Goal: Check status: Check status

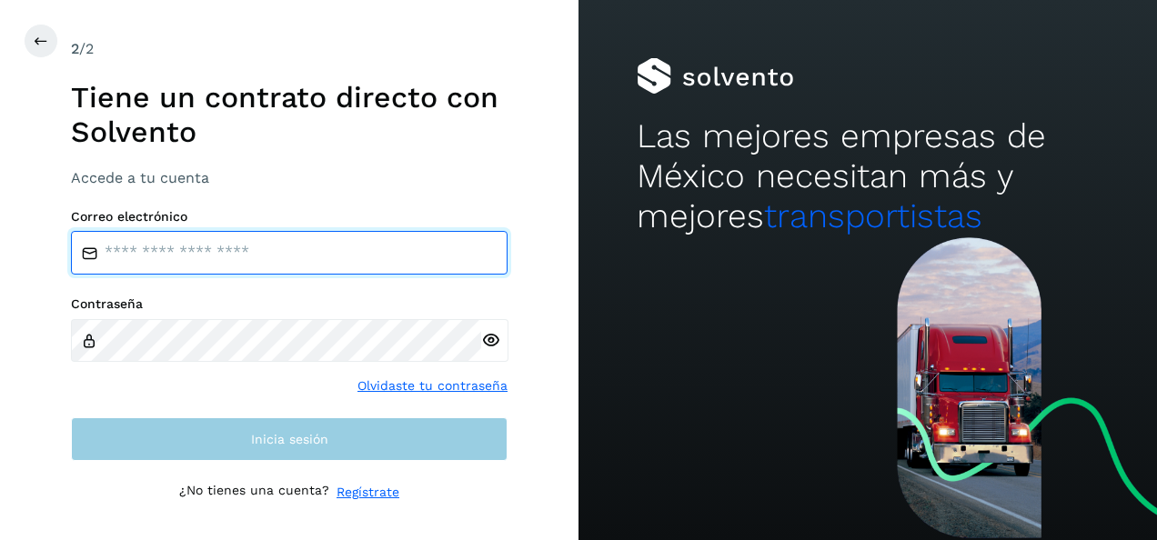
type input "**********"
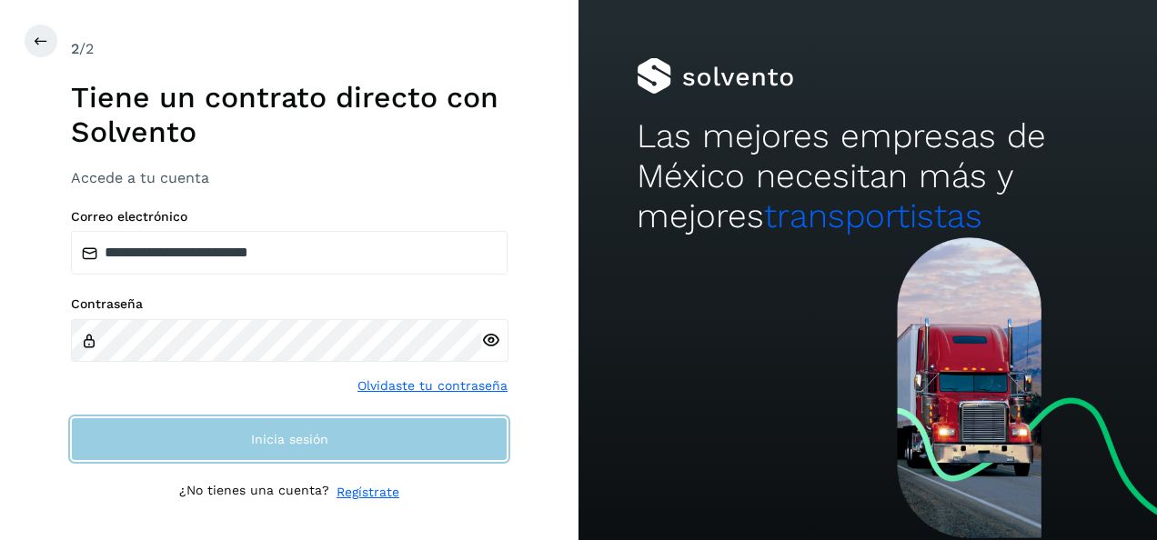
click at [420, 435] on button "Inicia sesión" at bounding box center [289, 439] width 436 height 44
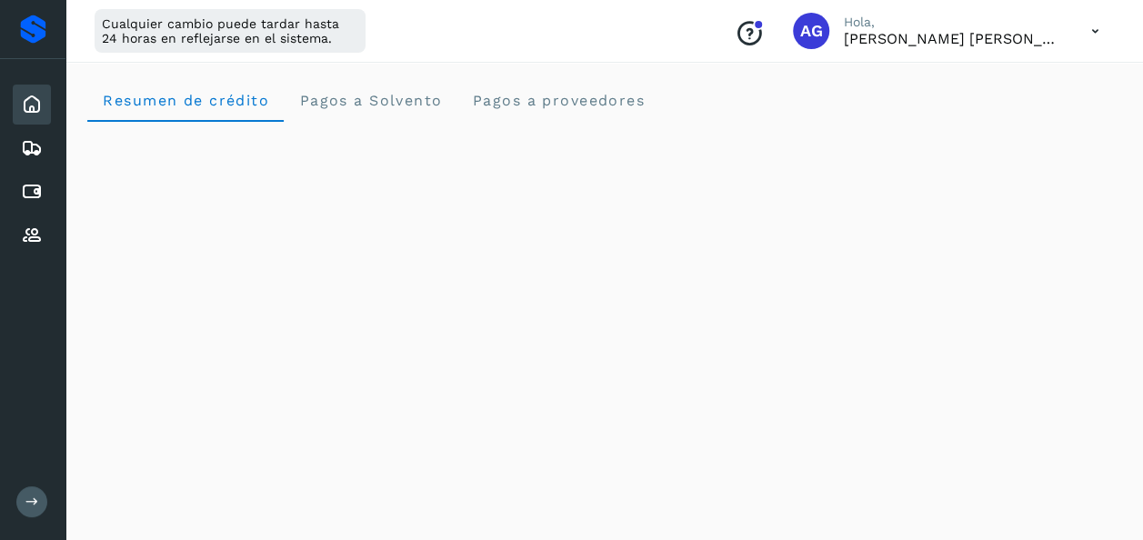
click at [20, 506] on button at bounding box center [31, 501] width 31 height 31
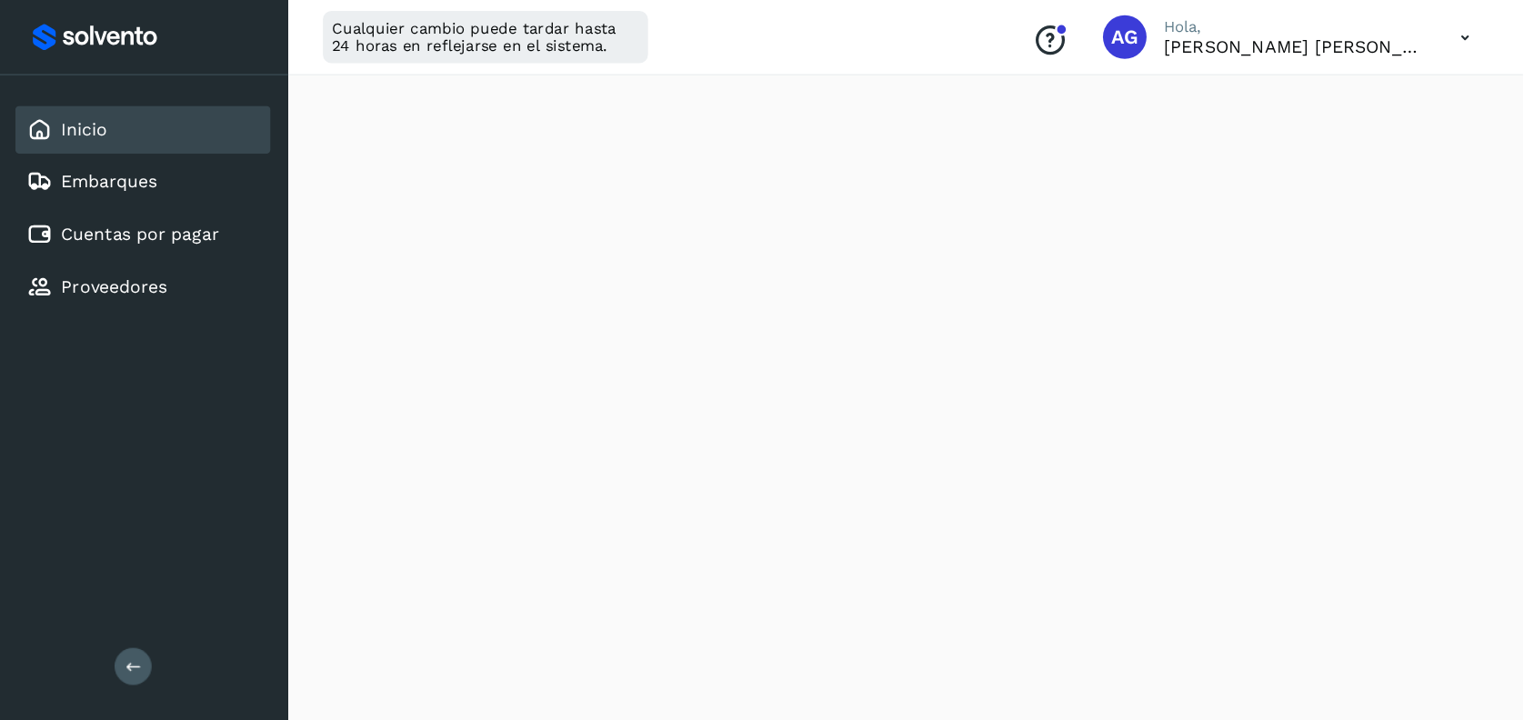
scroll to position [719, 0]
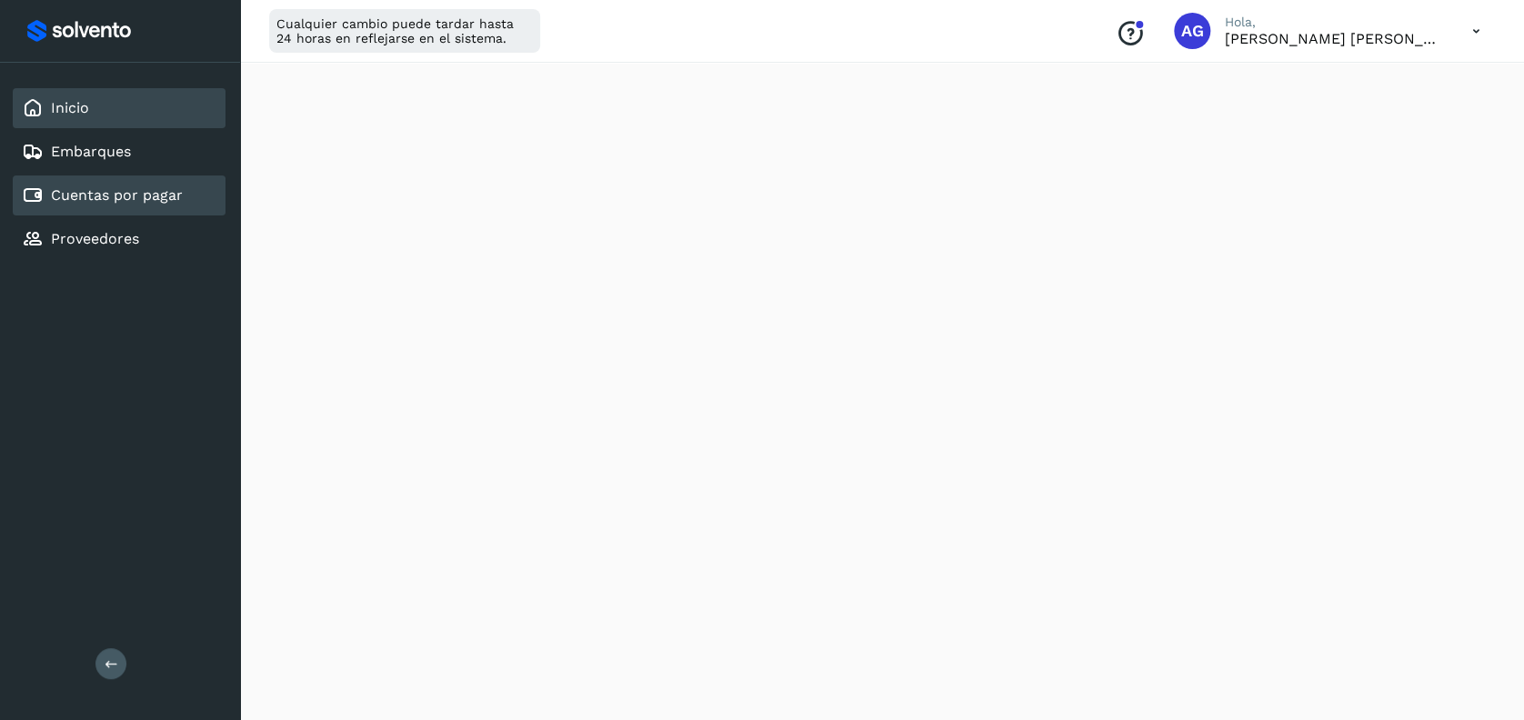
click at [136, 196] on link "Cuentas por pagar" at bounding box center [117, 194] width 132 height 17
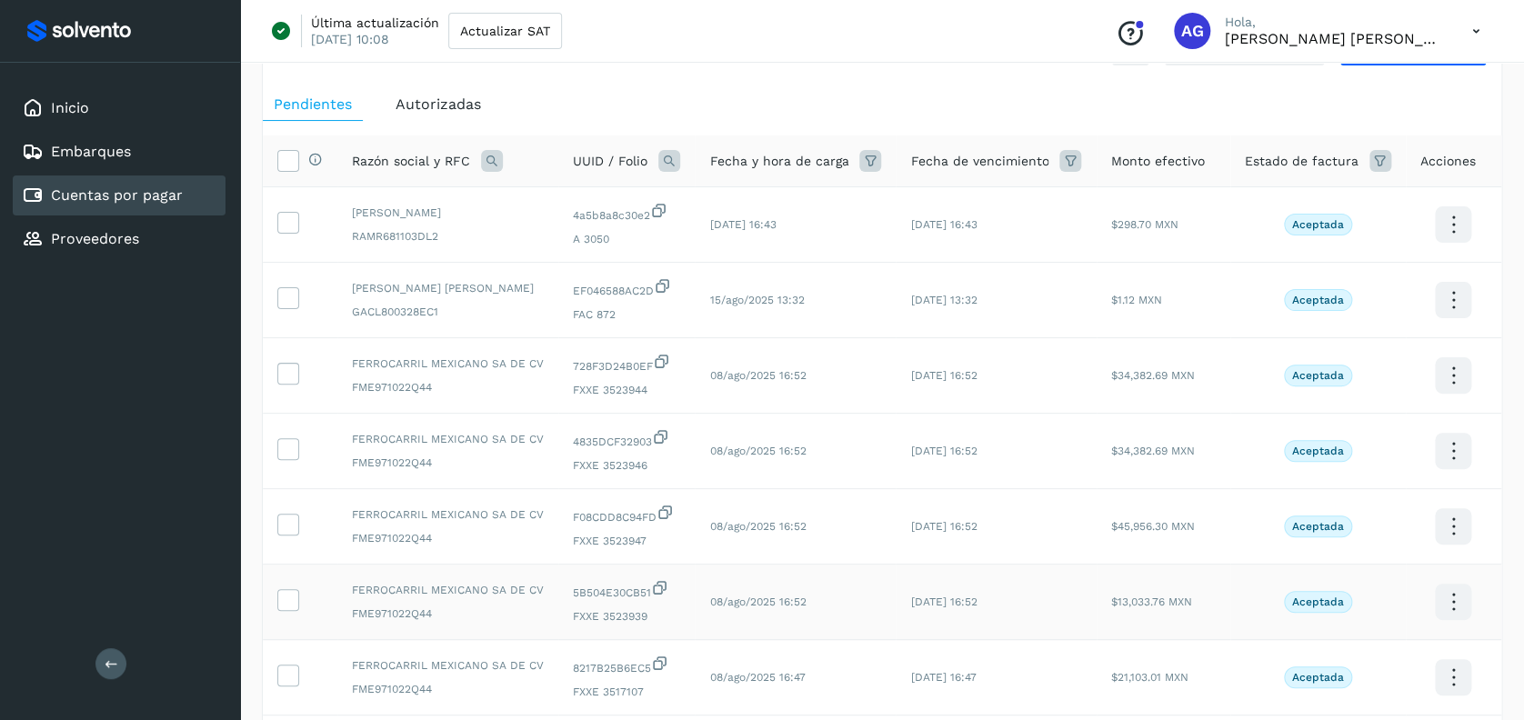
scroll to position [37, 0]
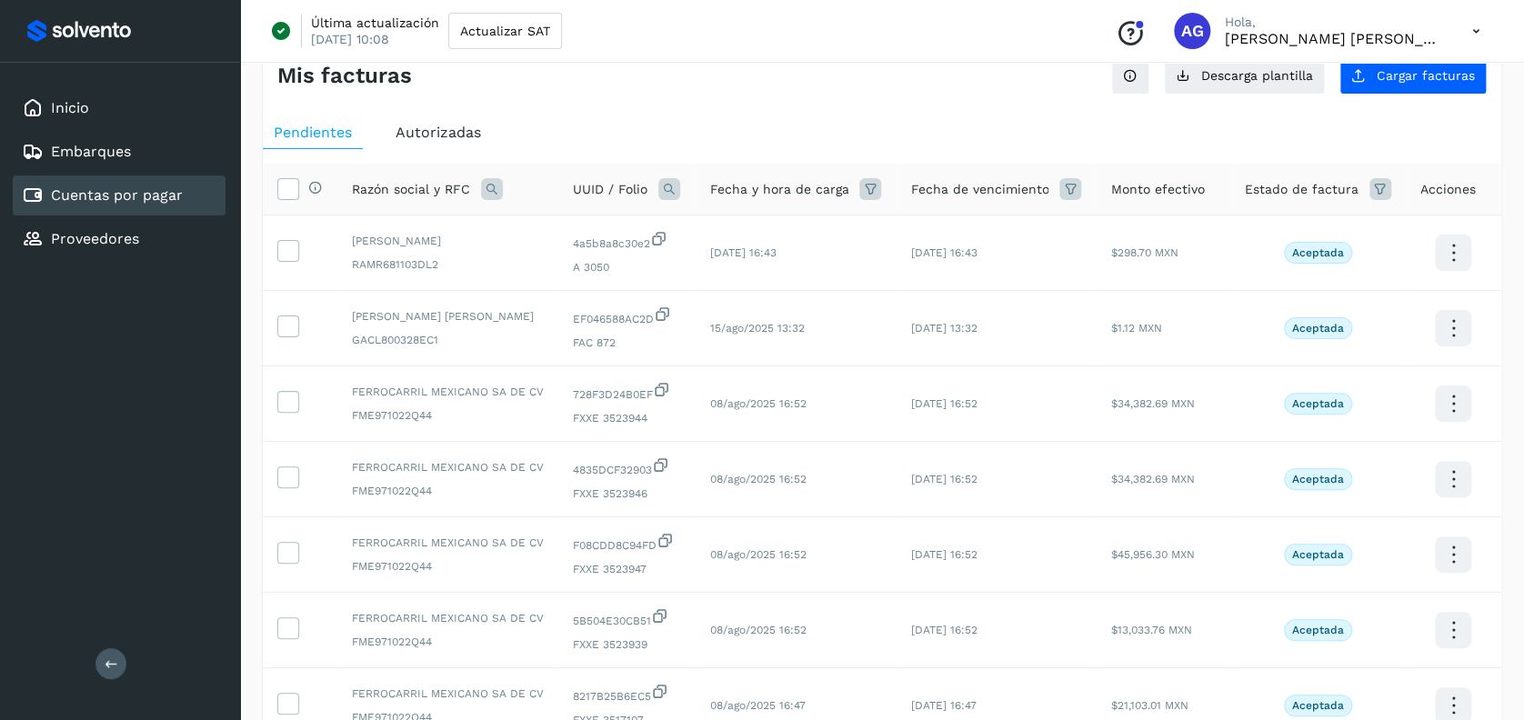
click at [432, 129] on span "Autorizadas" at bounding box center [438, 132] width 85 height 17
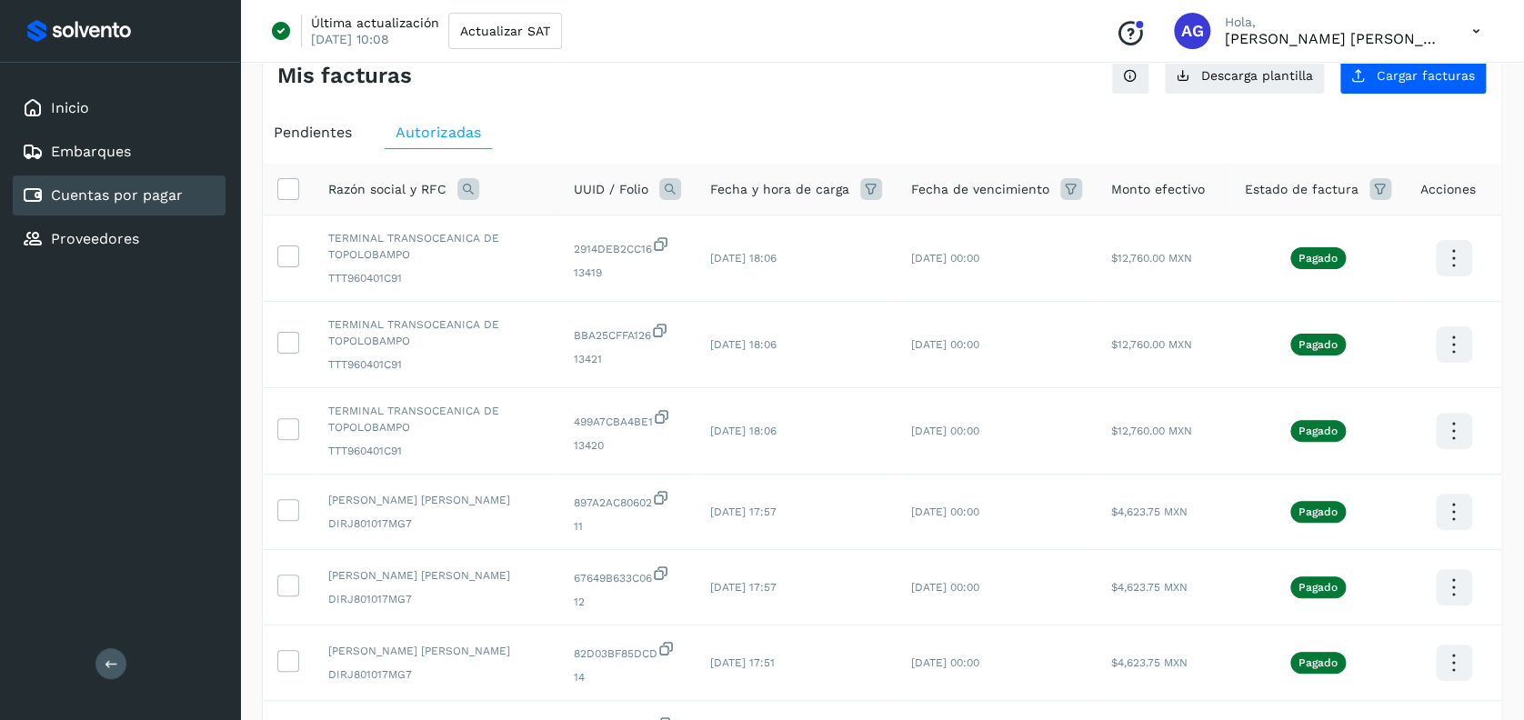
click at [677, 197] on icon at bounding box center [670, 189] width 22 height 22
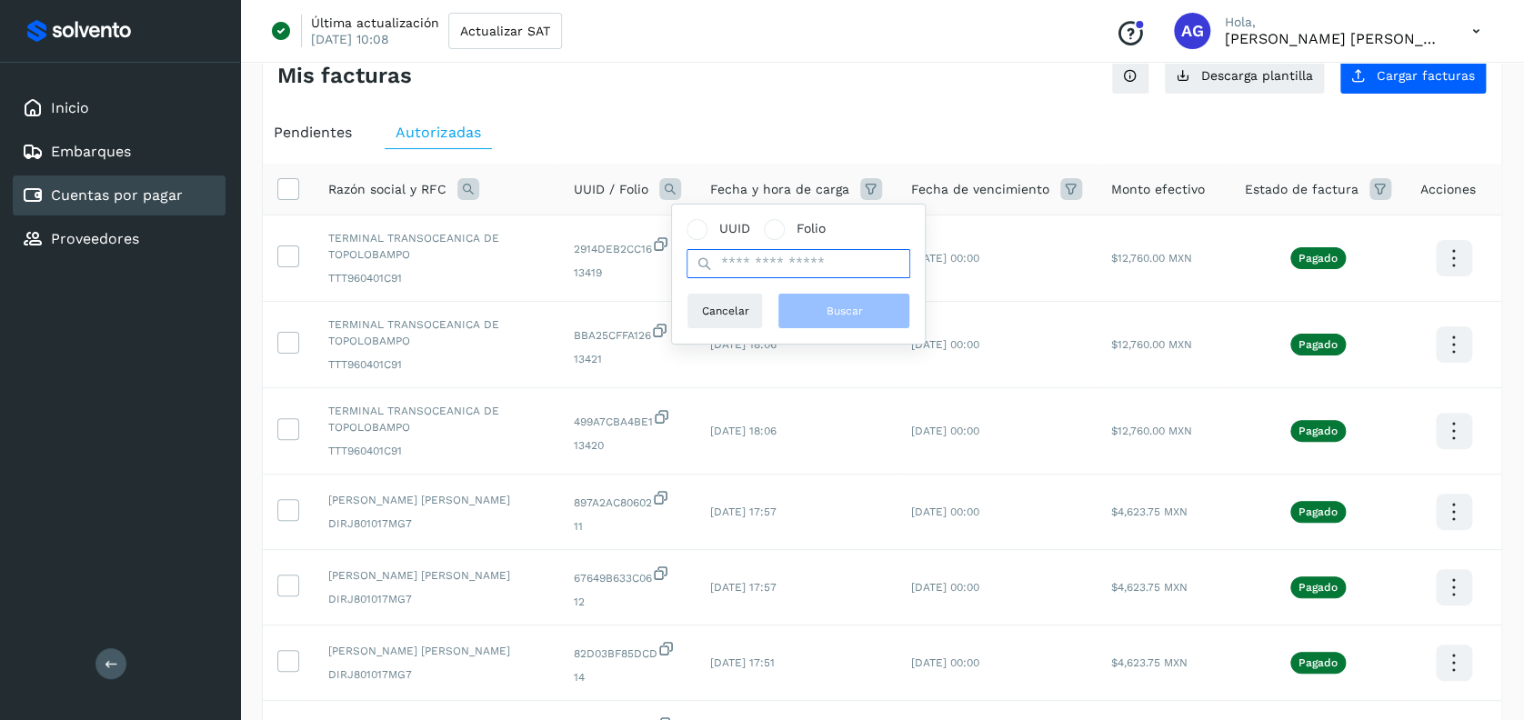
click at [758, 273] on input "text" at bounding box center [799, 263] width 224 height 29
type input "****"
click at [863, 312] on button "Buscar" at bounding box center [843, 311] width 133 height 36
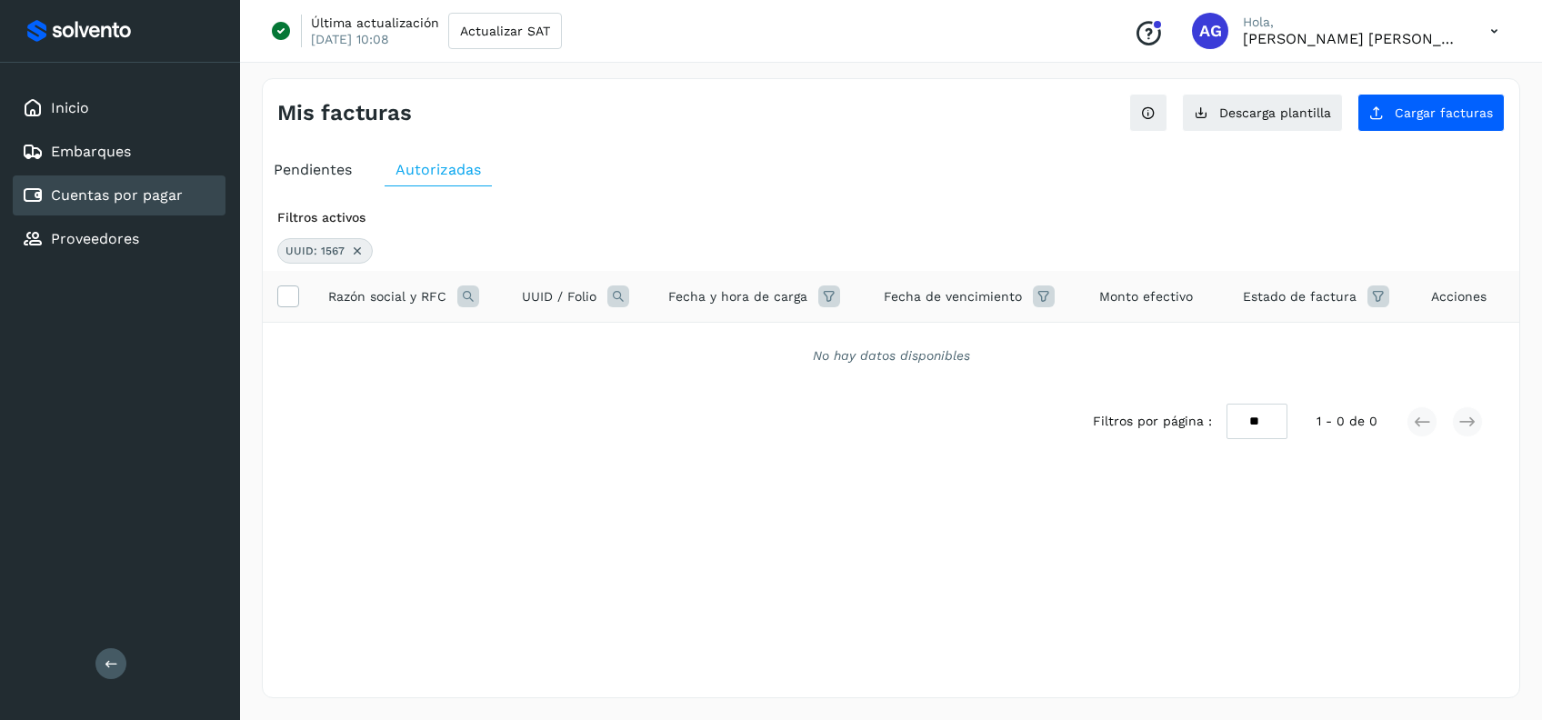
click at [460, 291] on icon at bounding box center [468, 297] width 22 height 22
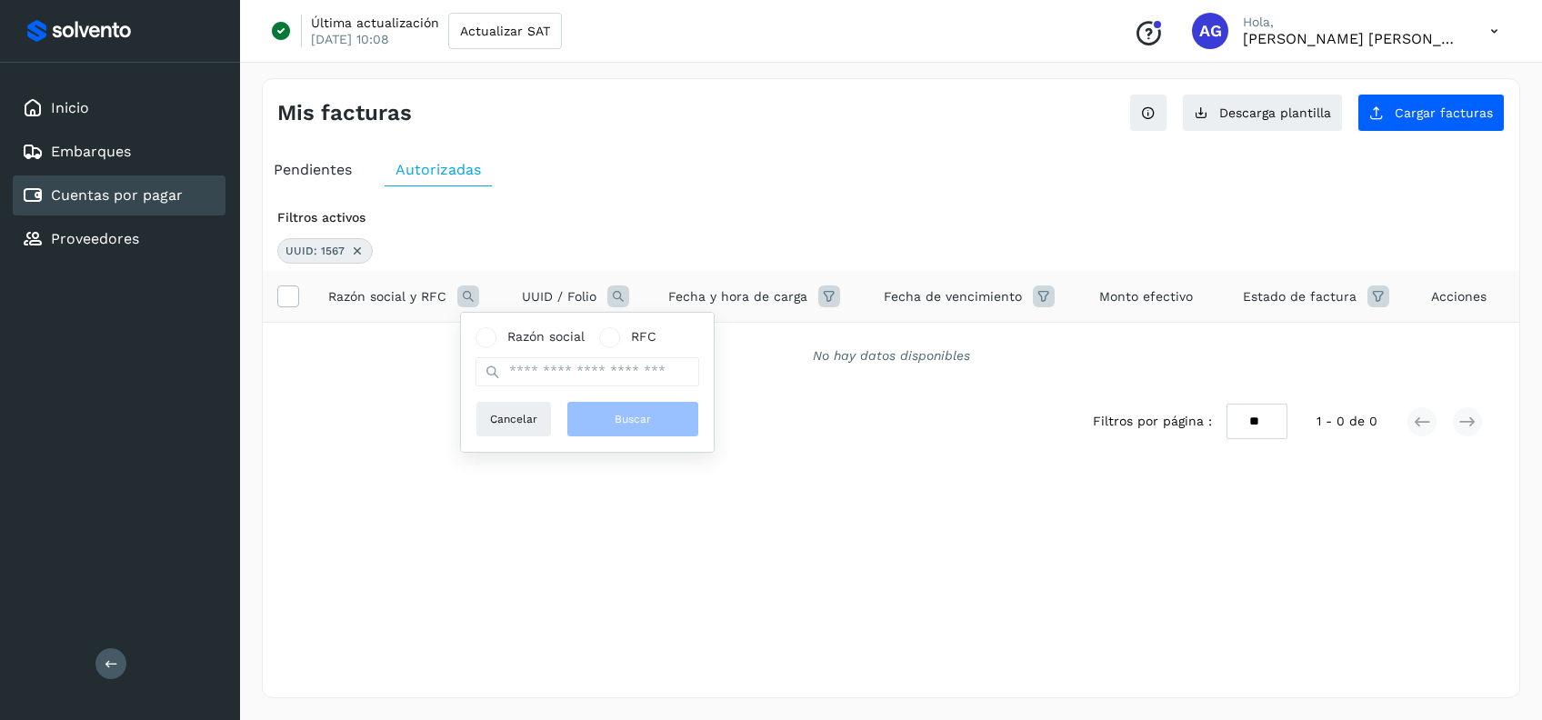
click at [354, 252] on icon at bounding box center [357, 251] width 15 height 15
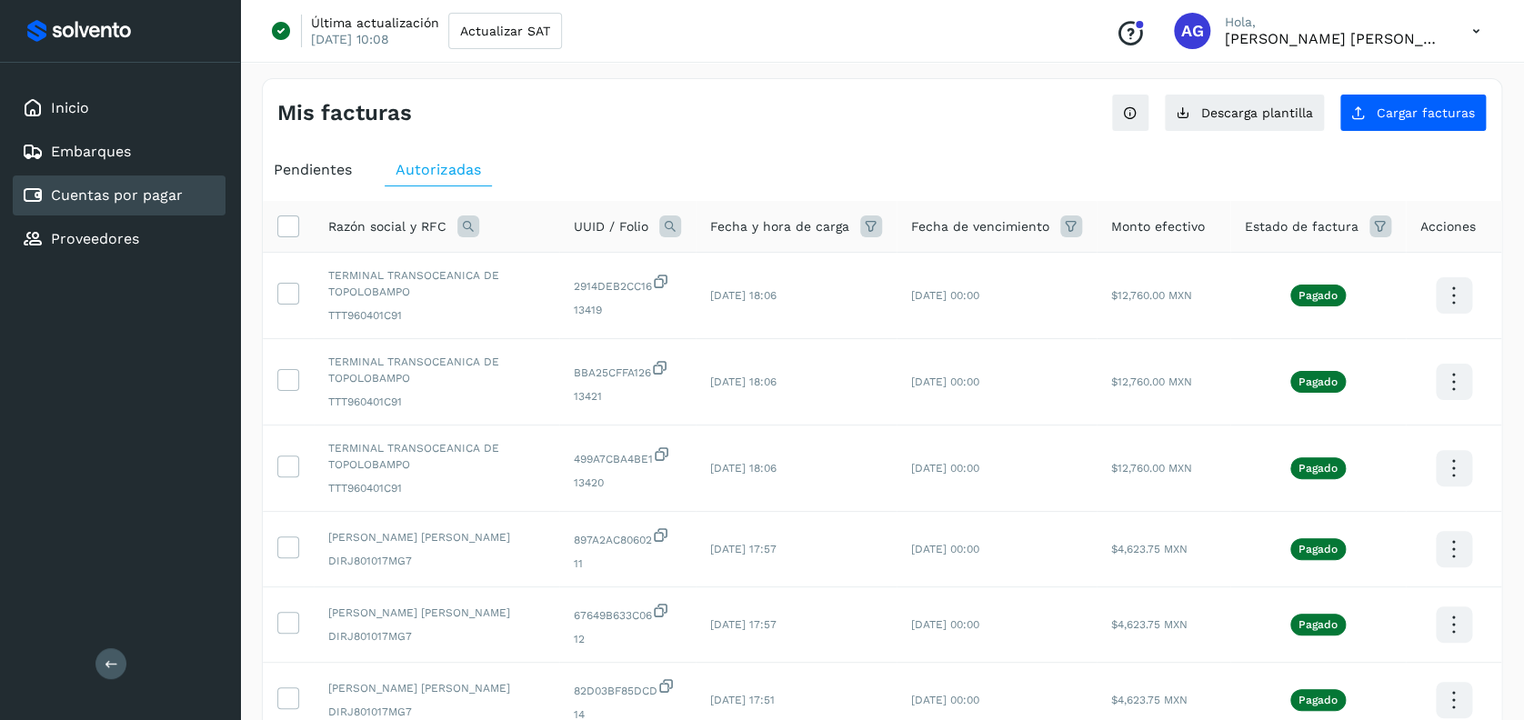
click at [473, 218] on icon at bounding box center [468, 227] width 22 height 22
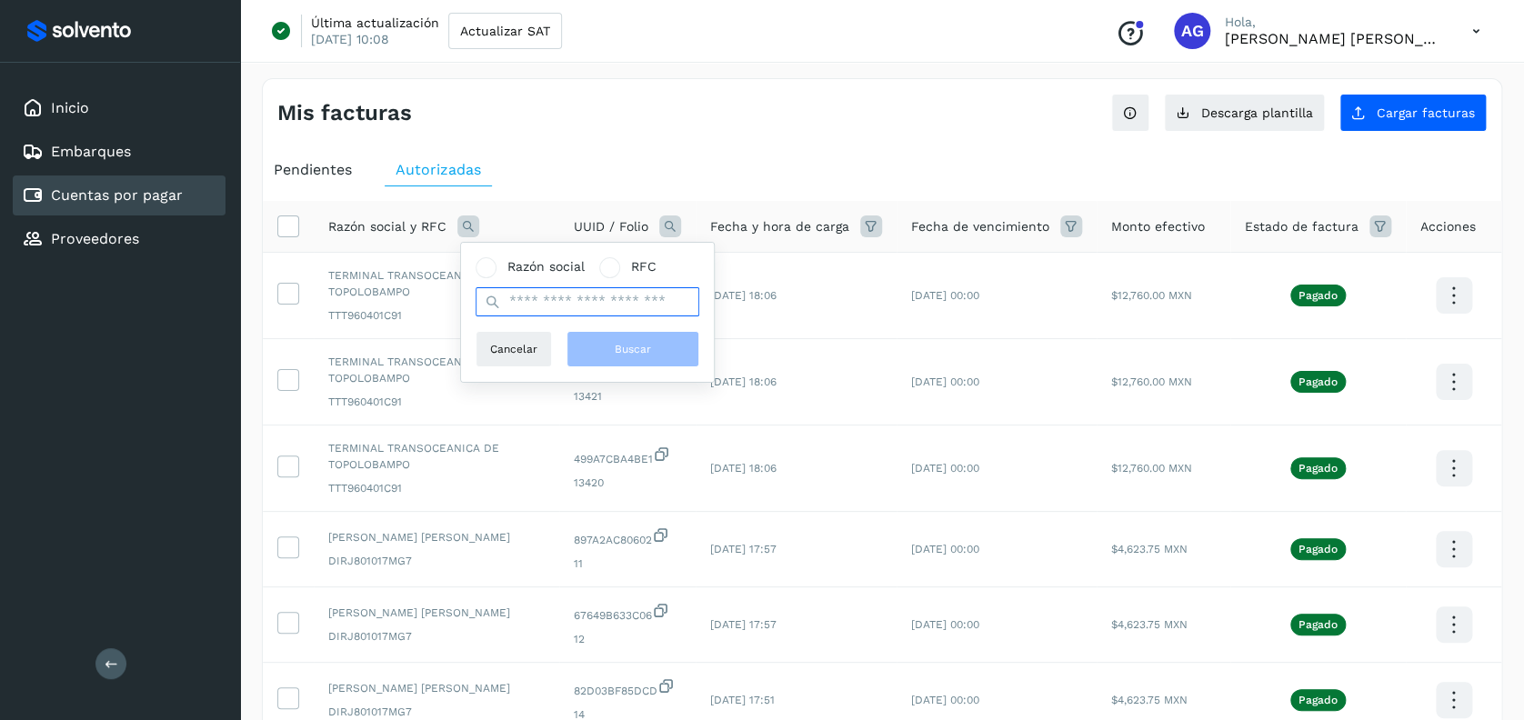
click at [509, 296] on input "text" at bounding box center [588, 301] width 224 height 29
type input "*****"
click at [615, 346] on span "Buscar" at bounding box center [633, 349] width 36 height 16
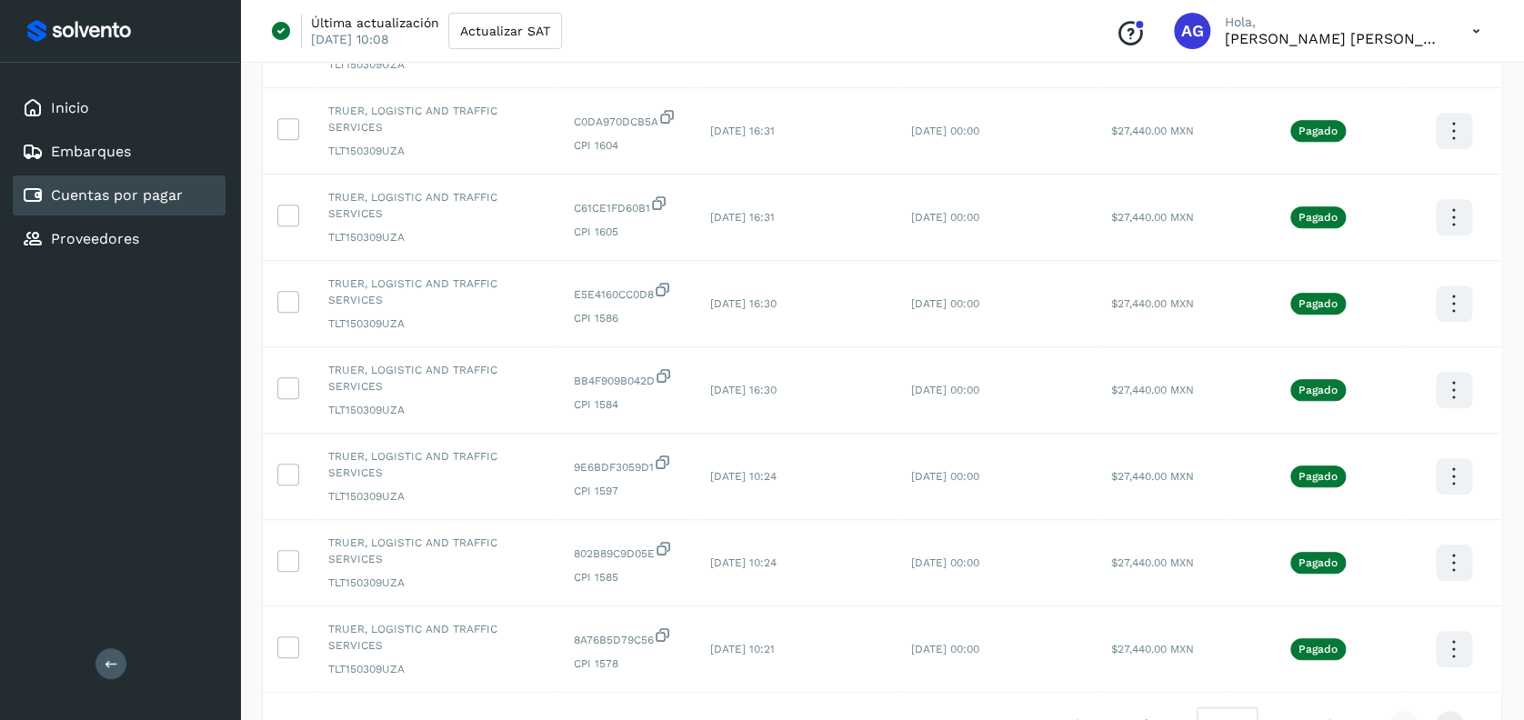
scroll to position [496, 0]
click at [1156, 539] on icon at bounding box center [1449, 724] width 18 height 18
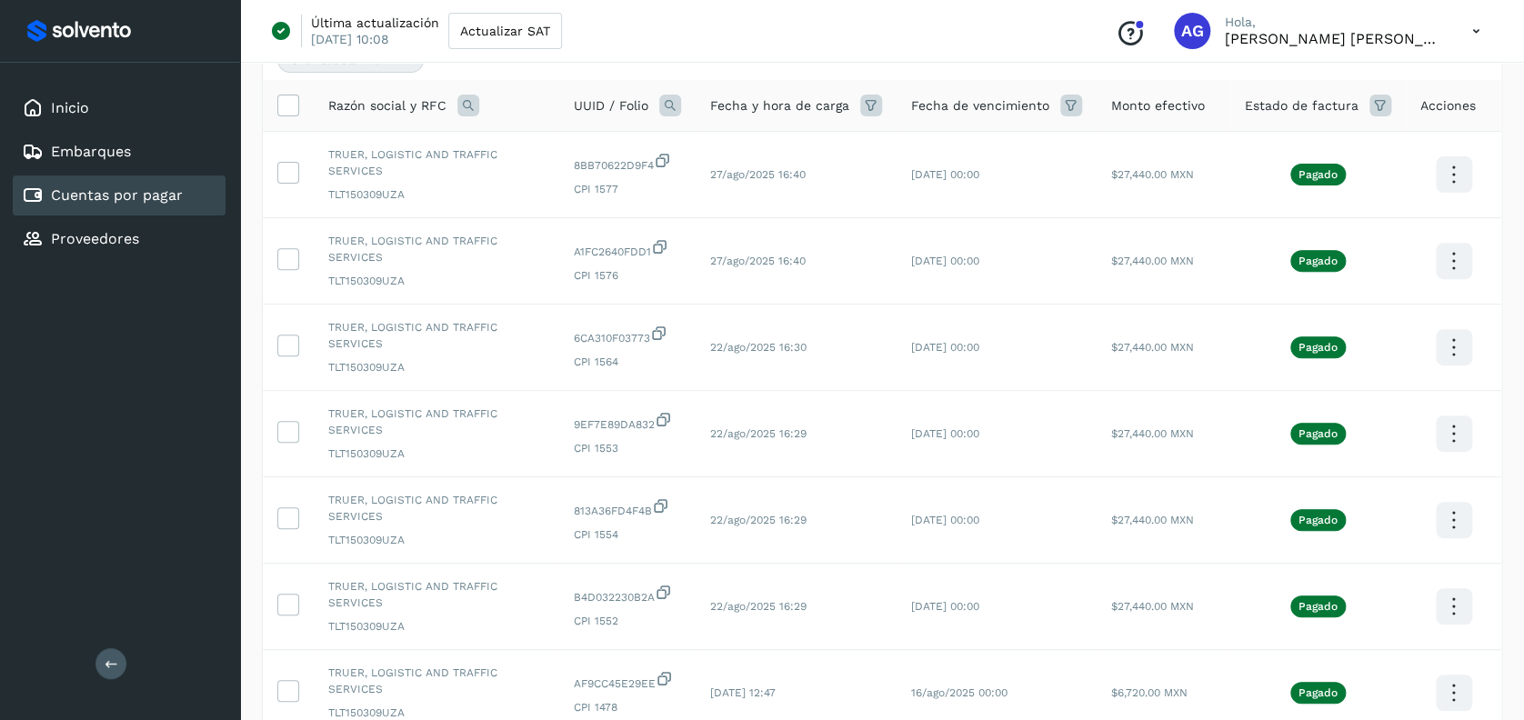
scroll to position [189, 0]
click at [677, 106] on icon at bounding box center [670, 107] width 22 height 22
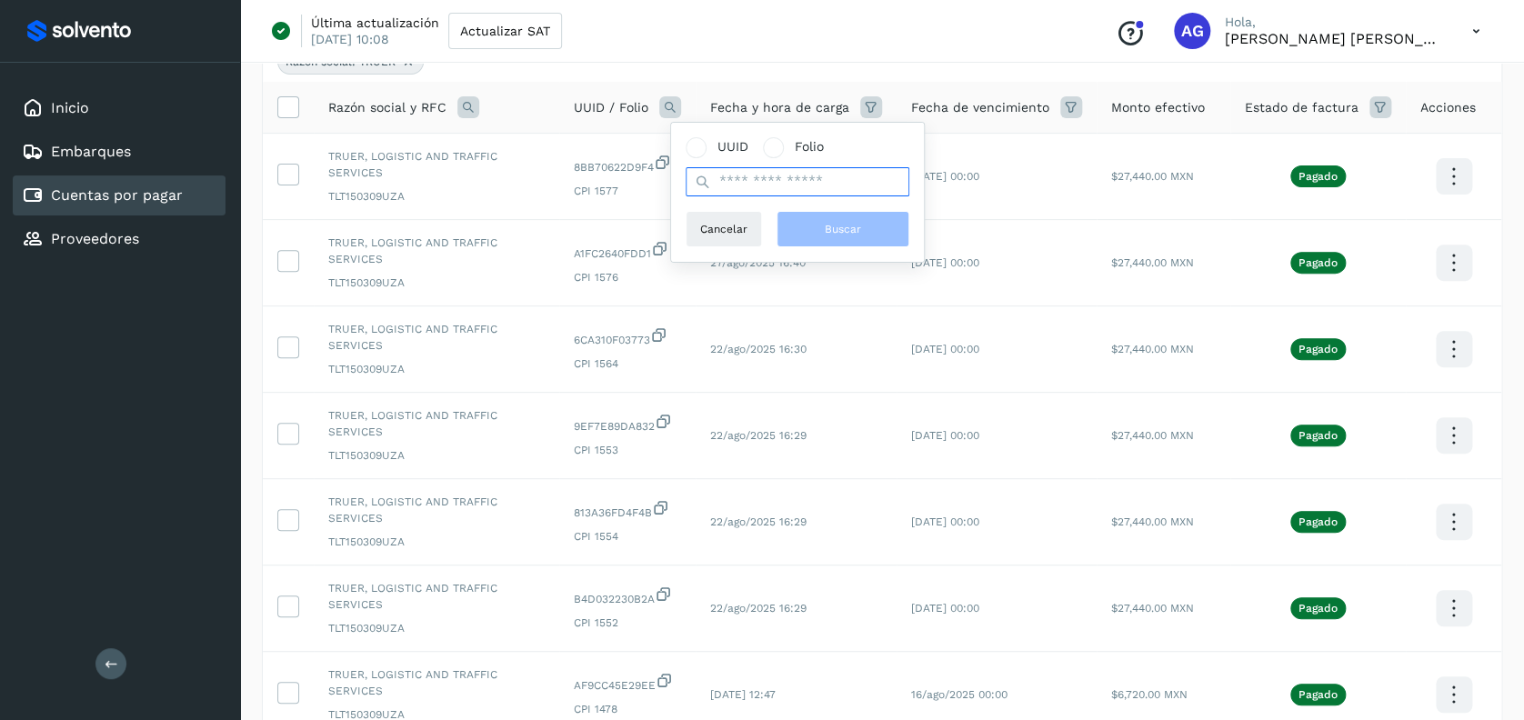
click at [720, 180] on input "text" at bounding box center [798, 181] width 224 height 29
type input "****"
click at [815, 218] on button "Buscar" at bounding box center [843, 229] width 133 height 36
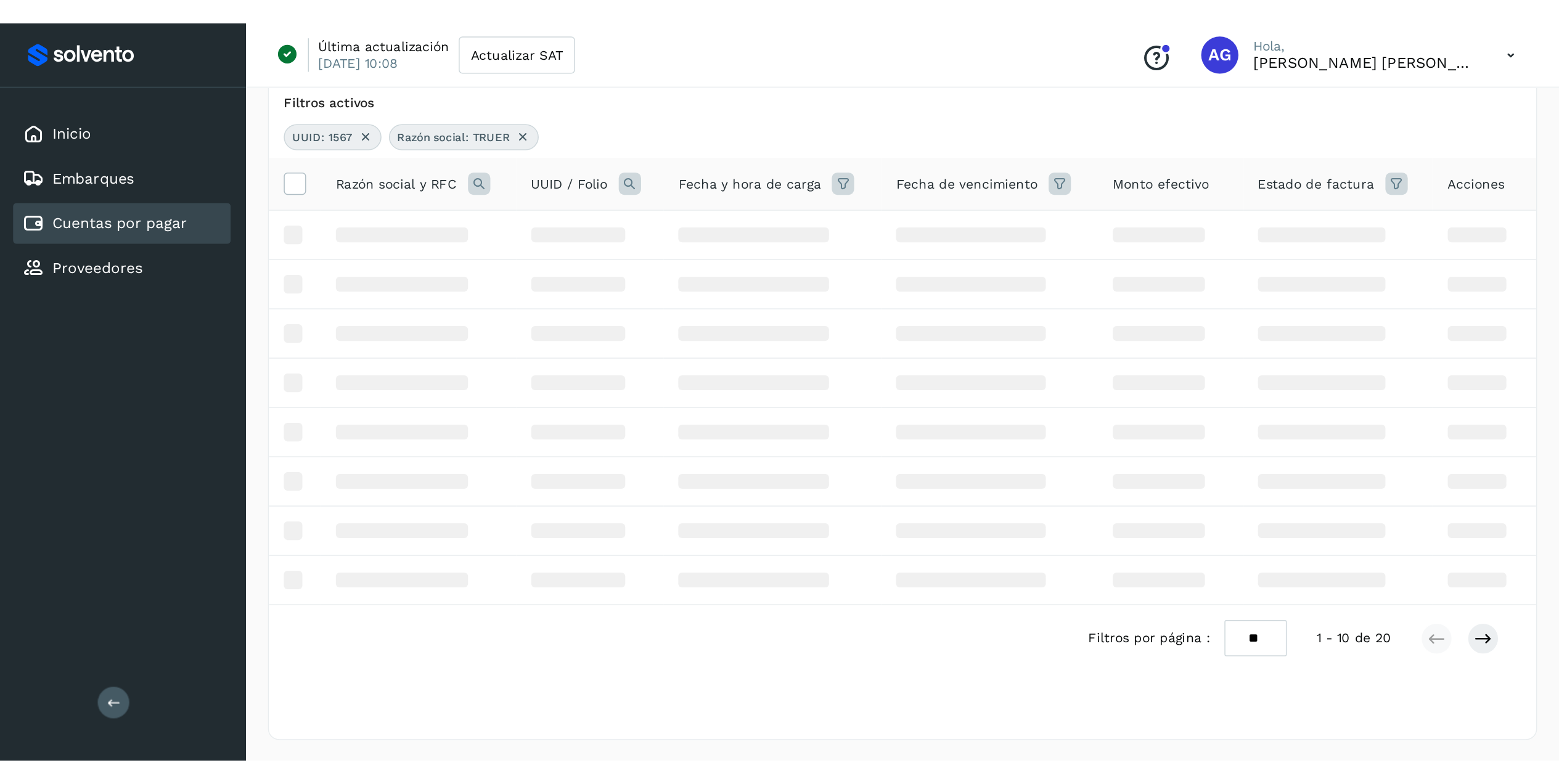
scroll to position [0, 0]
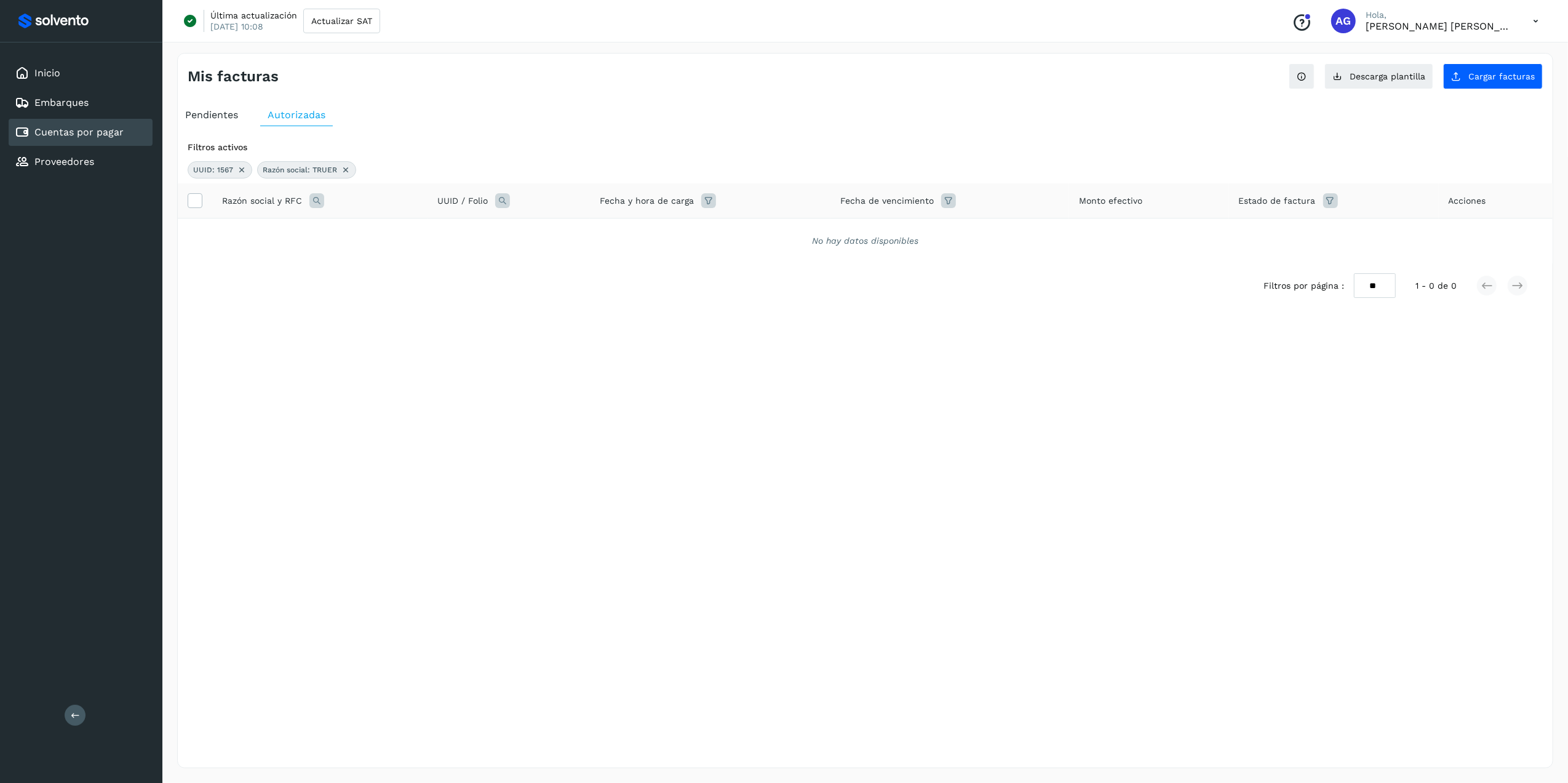
click at [239, 171] on icon at bounding box center [241, 170] width 10 height 10
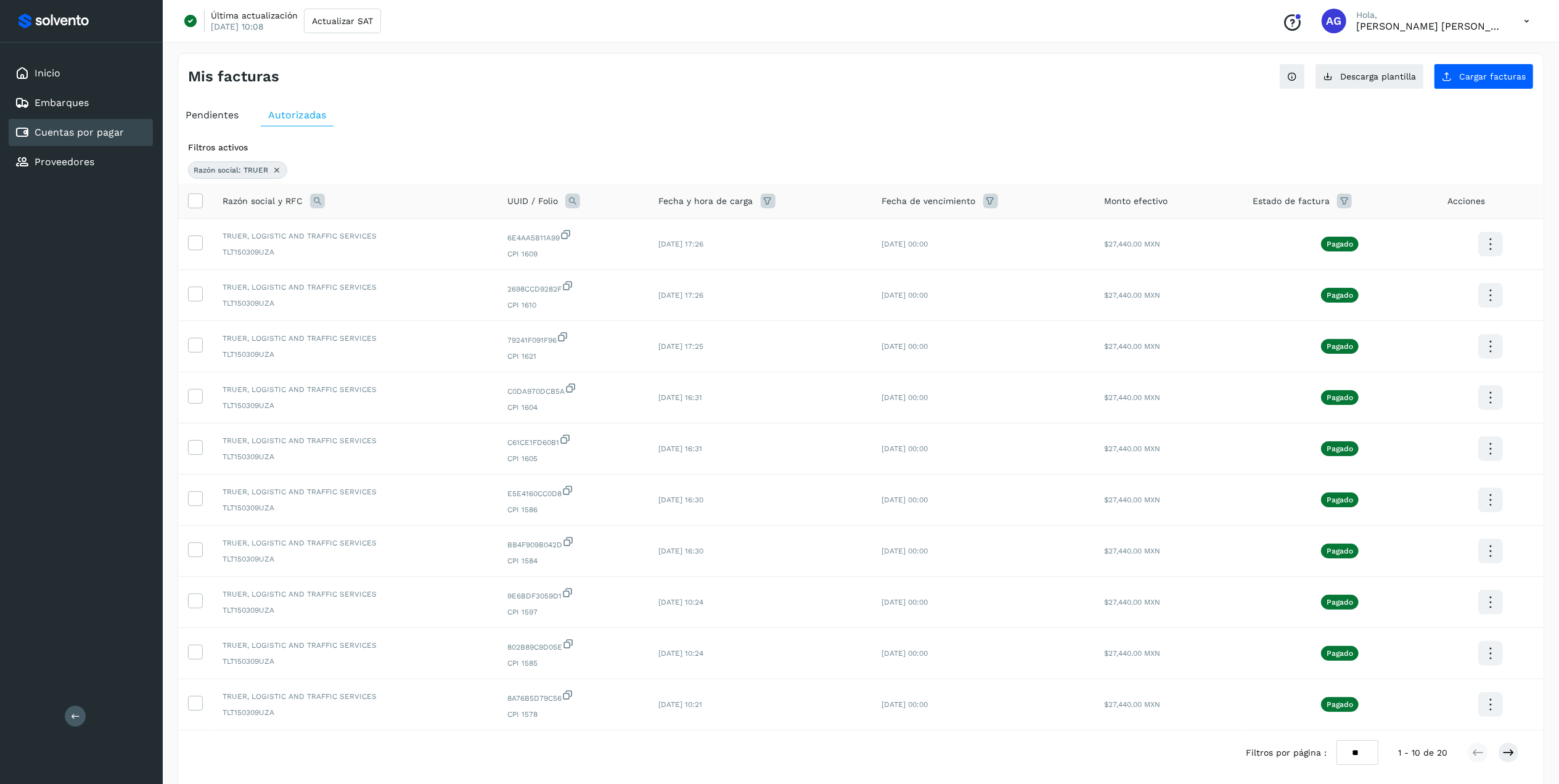
click at [276, 171] on icon at bounding box center [277, 170] width 10 height 10
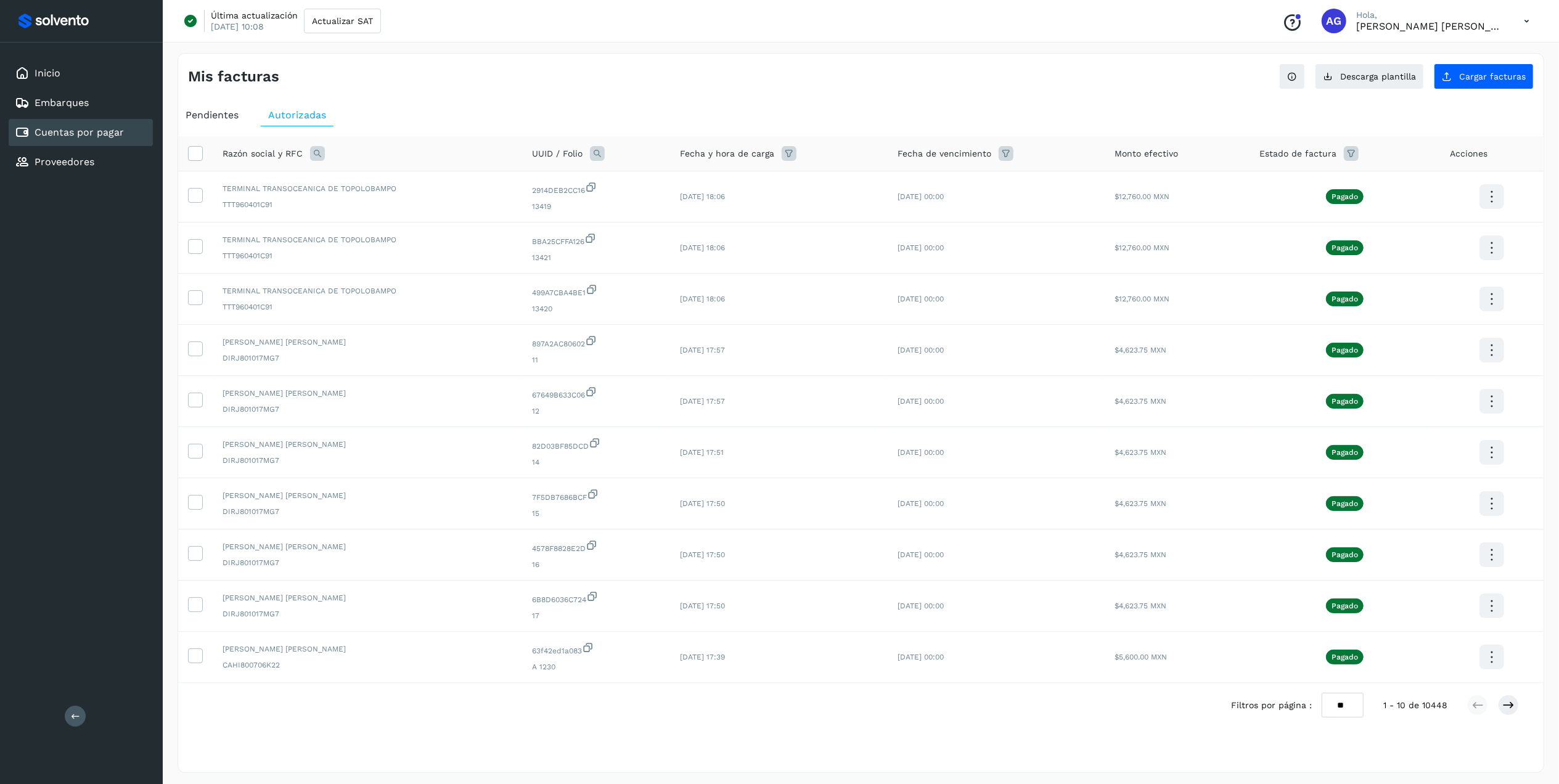
click at [594, 156] on icon at bounding box center [597, 154] width 15 height 15
click at [617, 209] on icon at bounding box center [615, 206] width 11 height 11
click at [651, 203] on input "text" at bounding box center [679, 205] width 152 height 20
type input "**********"
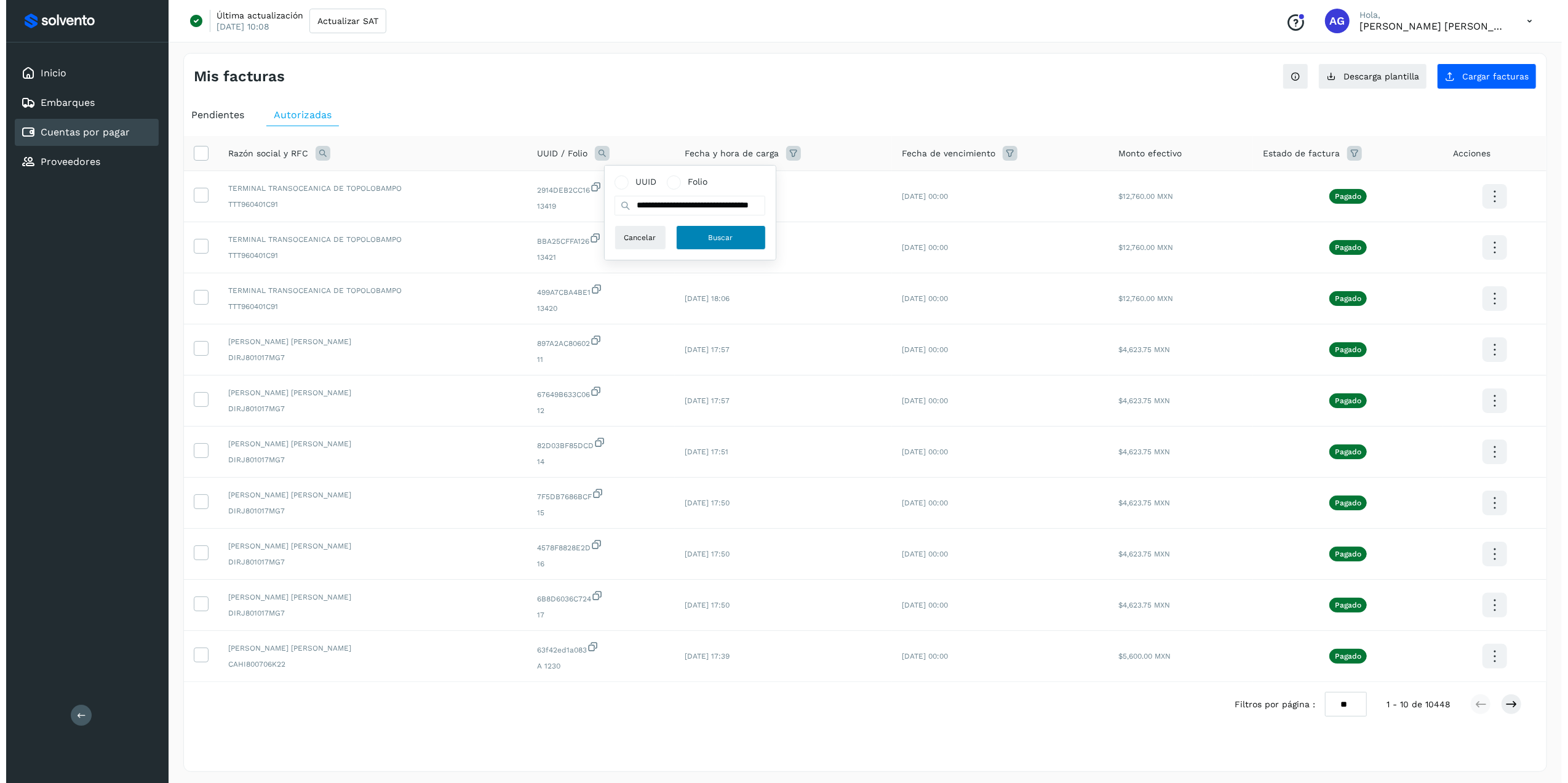
scroll to position [0, 0]
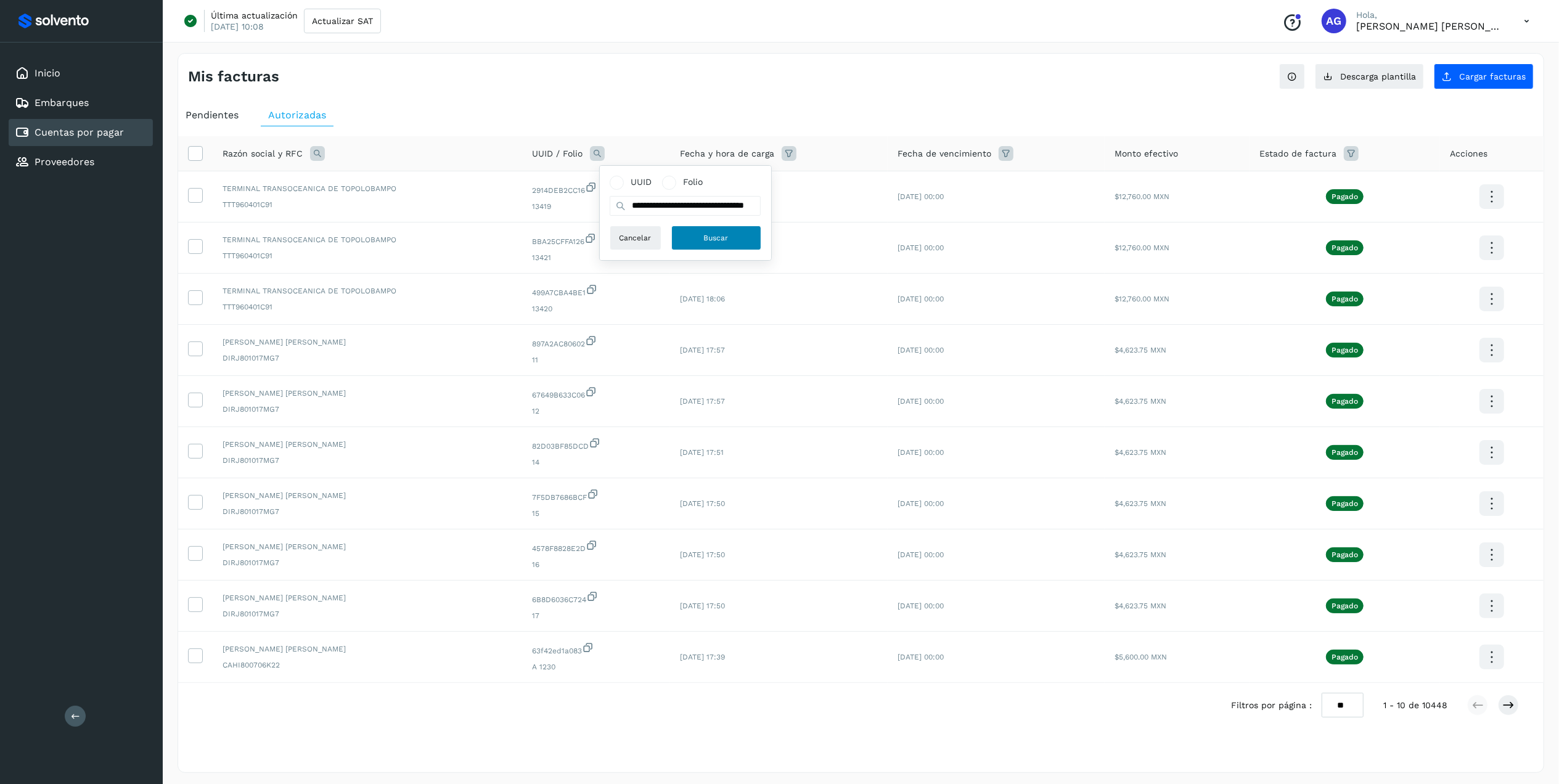
click at [744, 230] on button "Buscar" at bounding box center [716, 238] width 90 height 24
